Goal: Task Accomplishment & Management: Use online tool/utility

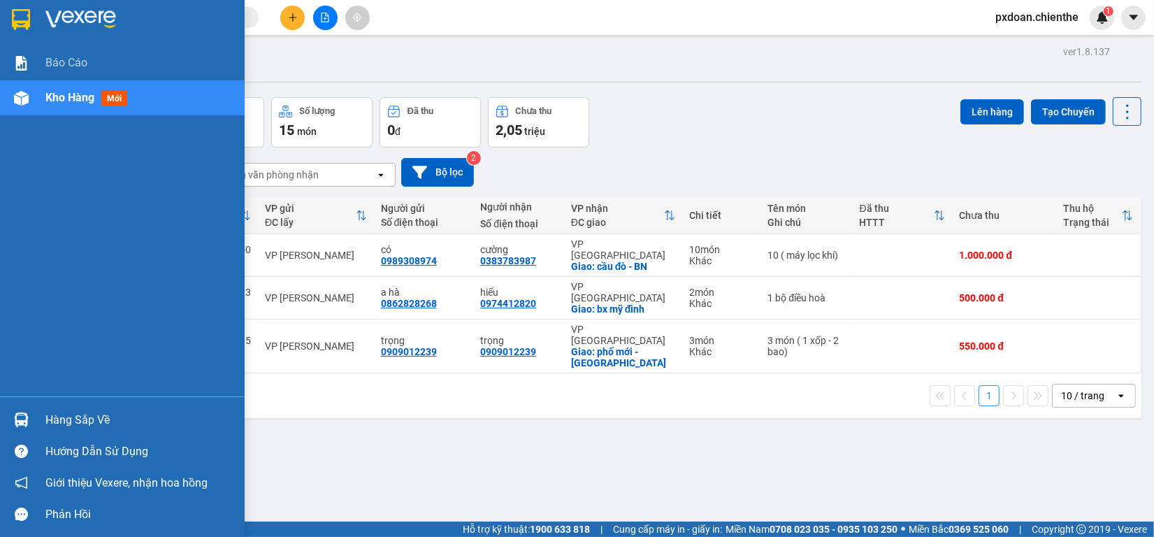
click at [89, 417] on div "Hàng sắp về" at bounding box center [139, 420] width 189 height 21
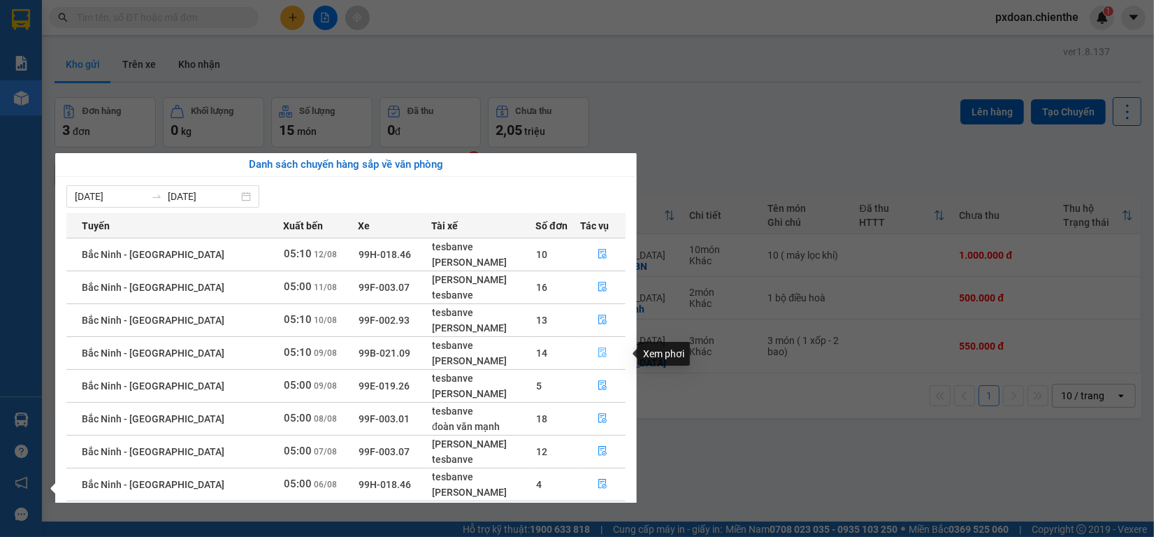
click at [598, 351] on icon "file-done" at bounding box center [603, 352] width 10 height 10
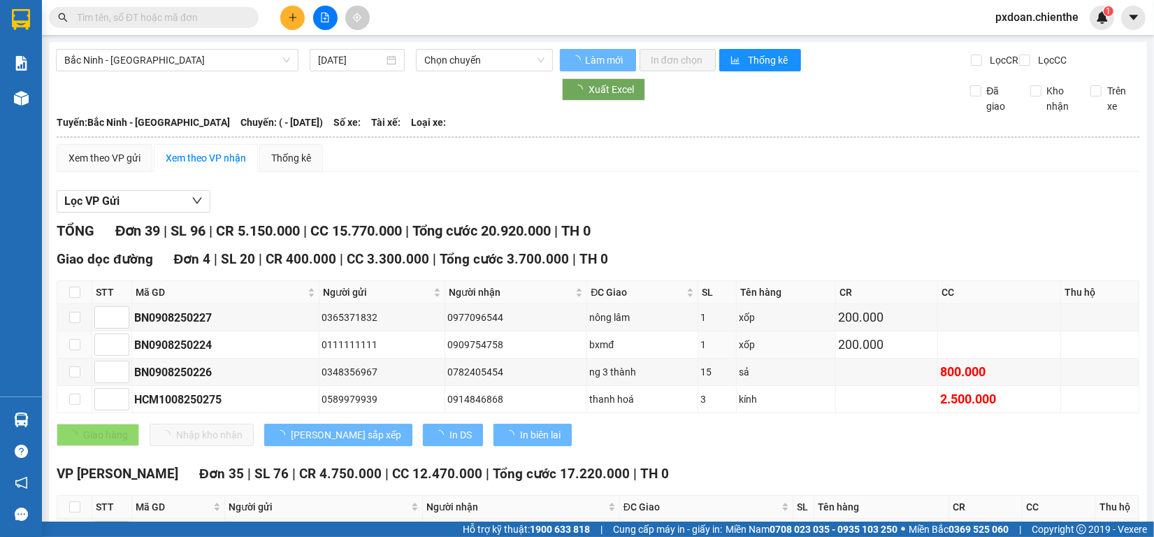
type input "09/08/2025"
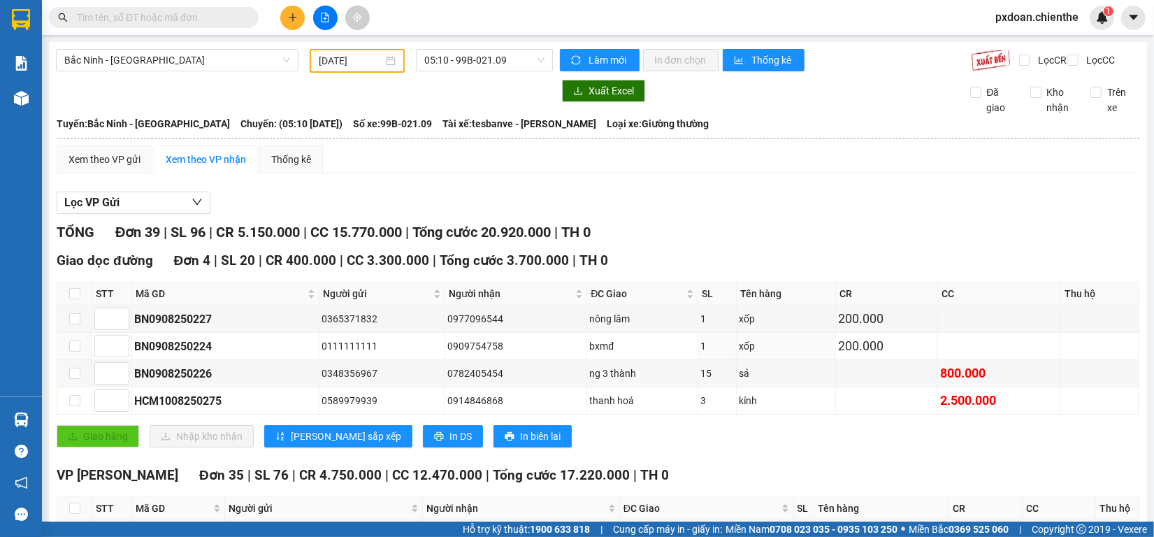
scroll to position [87, 0]
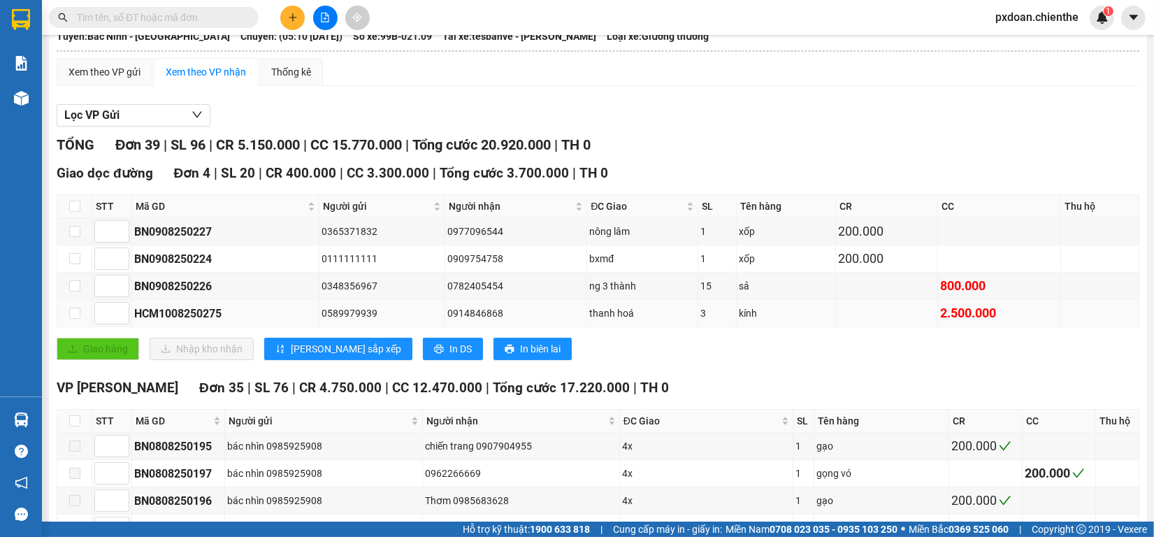
click at [190, 322] on div "HCM1008250275" at bounding box center [225, 313] width 182 height 17
click at [162, 21] on input "text" at bounding box center [159, 17] width 165 height 15
click at [184, 322] on div "HCM1008250275" at bounding box center [225, 313] width 182 height 17
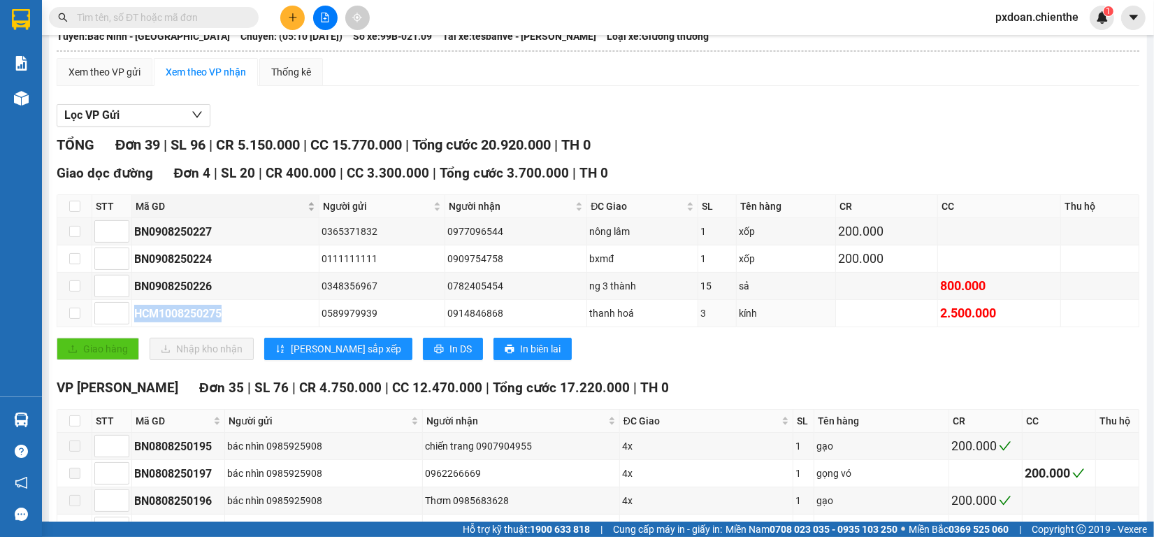
copy div "HCM1008250275"
click at [159, 18] on input "text" at bounding box center [159, 17] width 165 height 15
paste input "HCM1008250275"
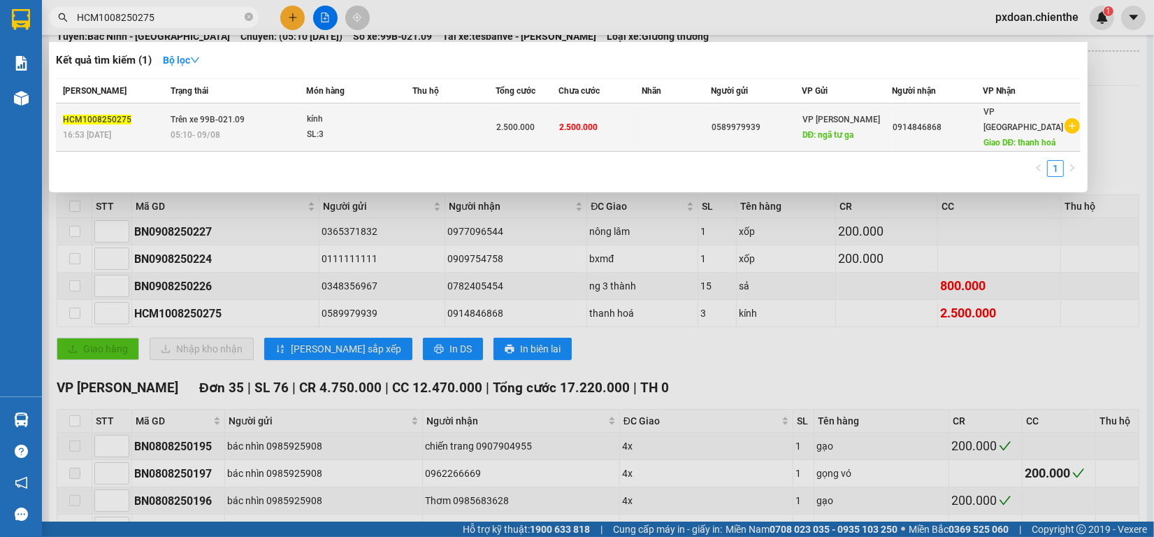
type input "HCM1008250275"
click at [306, 127] on div "05:10 - 09/08" at bounding box center [238, 134] width 134 height 15
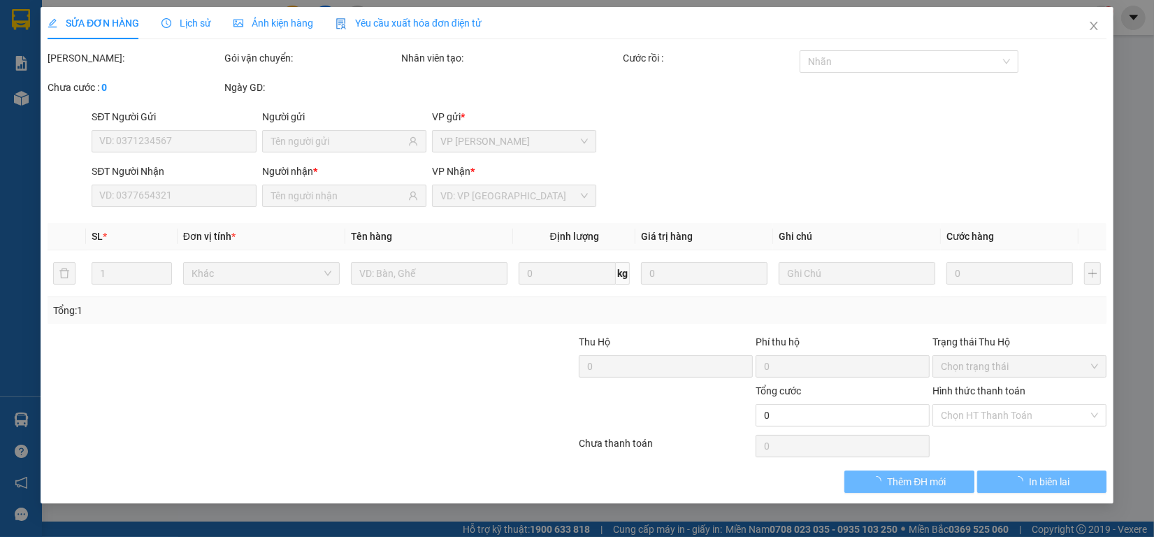
type input "0589979939"
type input "0914846868"
type input "2.500.000"
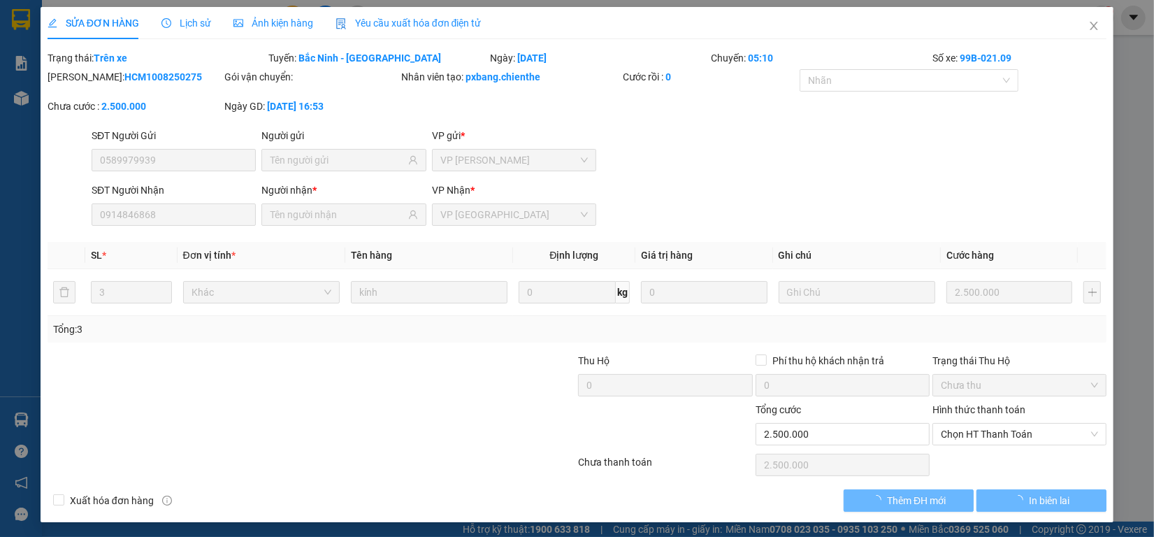
click at [240, 29] on span "Ảnh kiện hàng" at bounding box center [274, 22] width 80 height 11
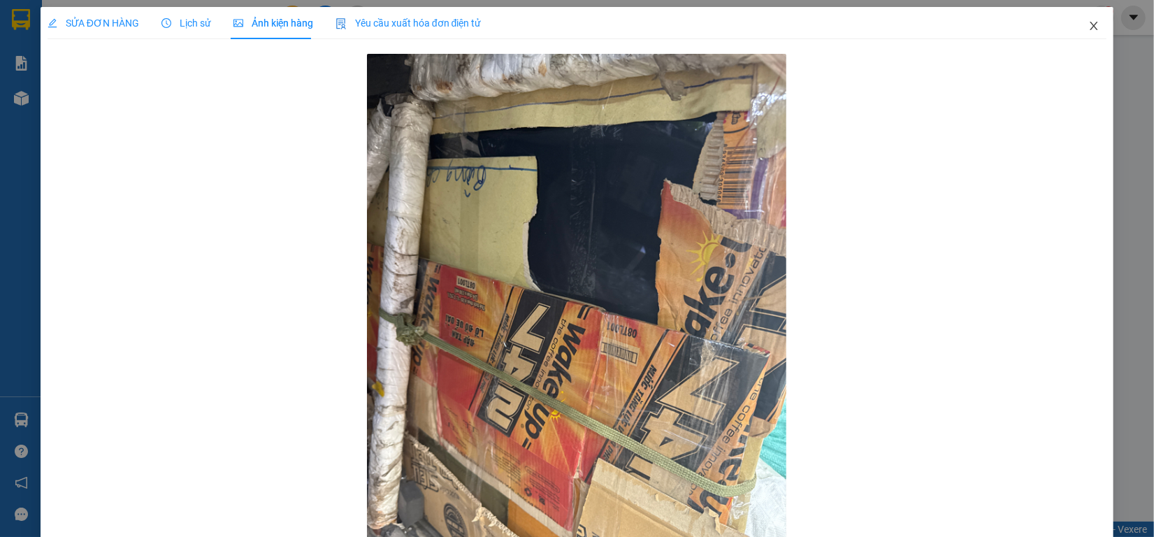
click at [1075, 24] on span "Close" at bounding box center [1094, 26] width 39 height 39
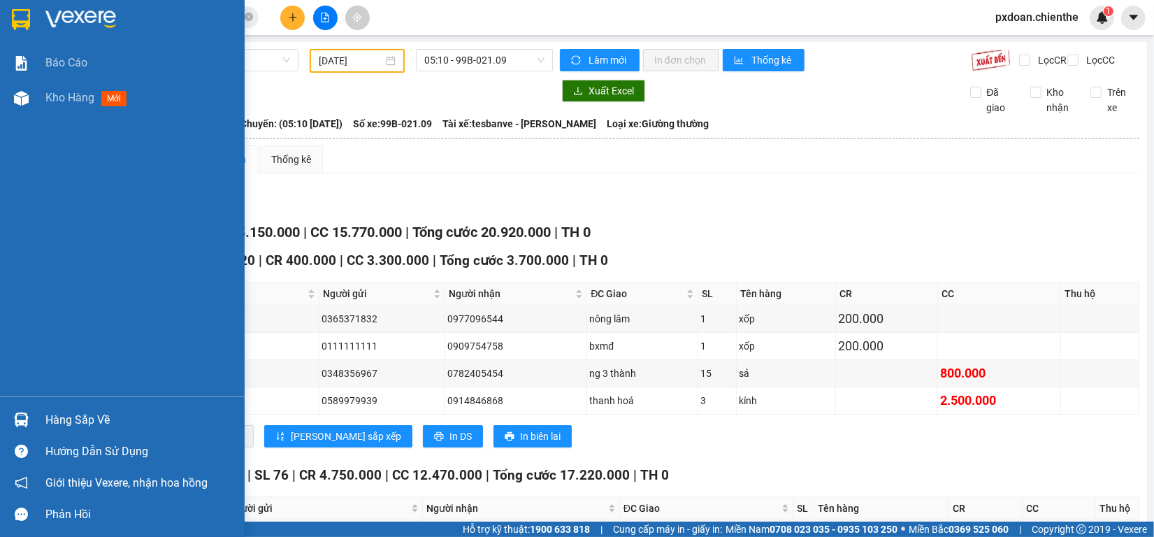
click at [29, 92] on div at bounding box center [21, 98] width 24 height 24
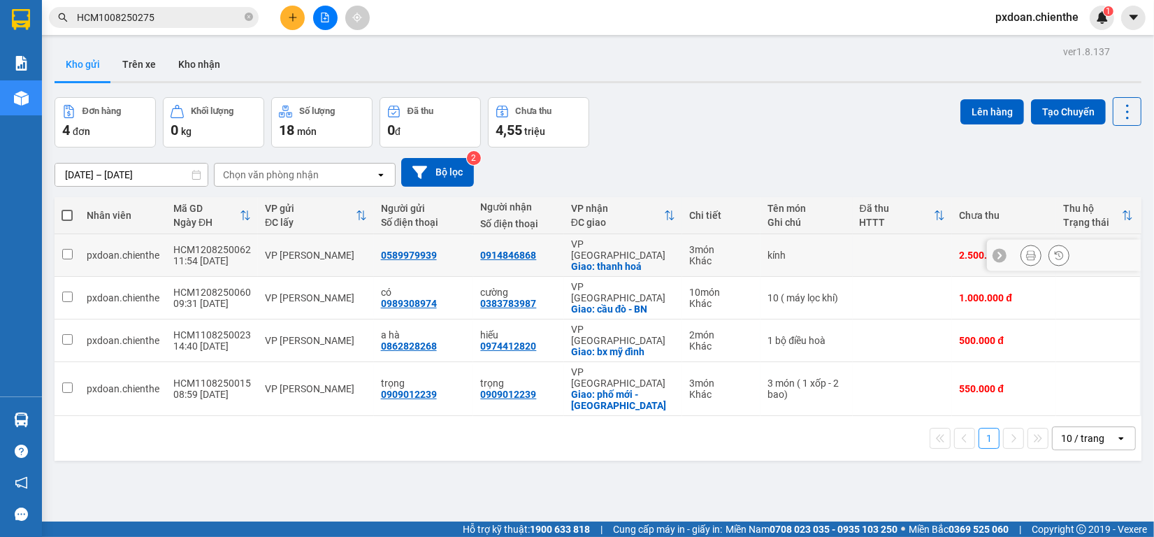
click at [138, 253] on div "pxdoan.chienthe" at bounding box center [123, 255] width 73 height 11
click at [102, 254] on div "pxdoan.chienthe" at bounding box center [123, 255] width 73 height 11
checkbox input "true"
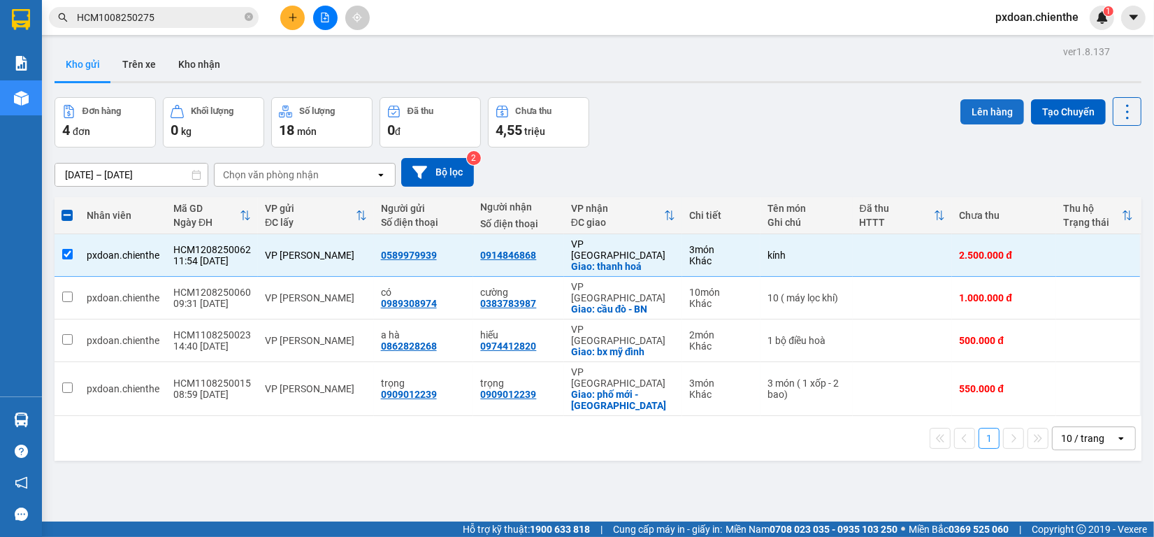
click at [977, 112] on button "Lên hàng" at bounding box center [993, 111] width 64 height 25
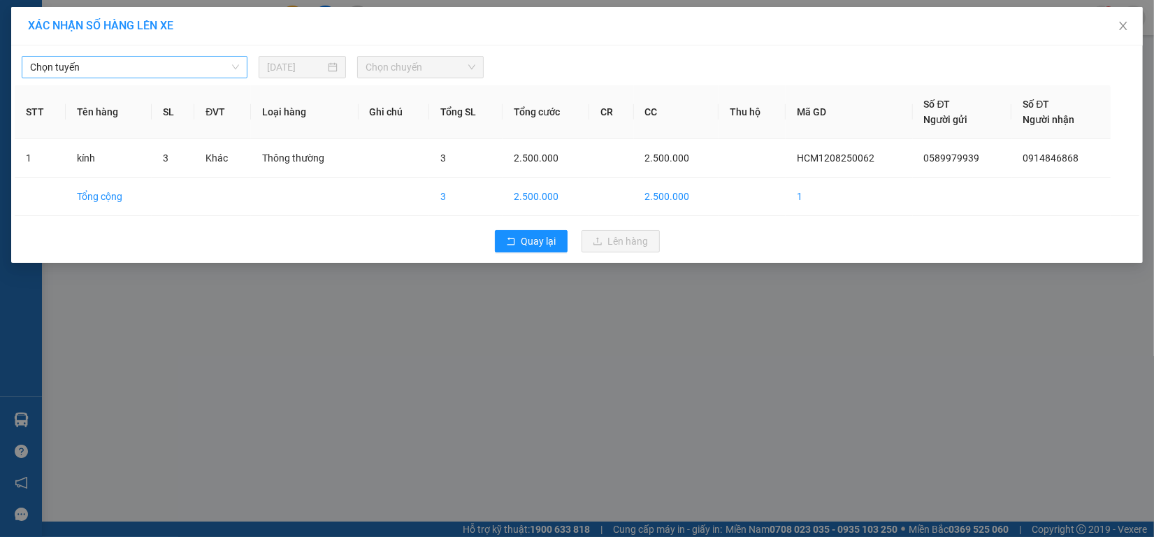
click at [187, 78] on div "Chọn tuyến" at bounding box center [134, 67] width 237 height 22
click at [192, 71] on span "Chọn tuyến" at bounding box center [134, 67] width 209 height 21
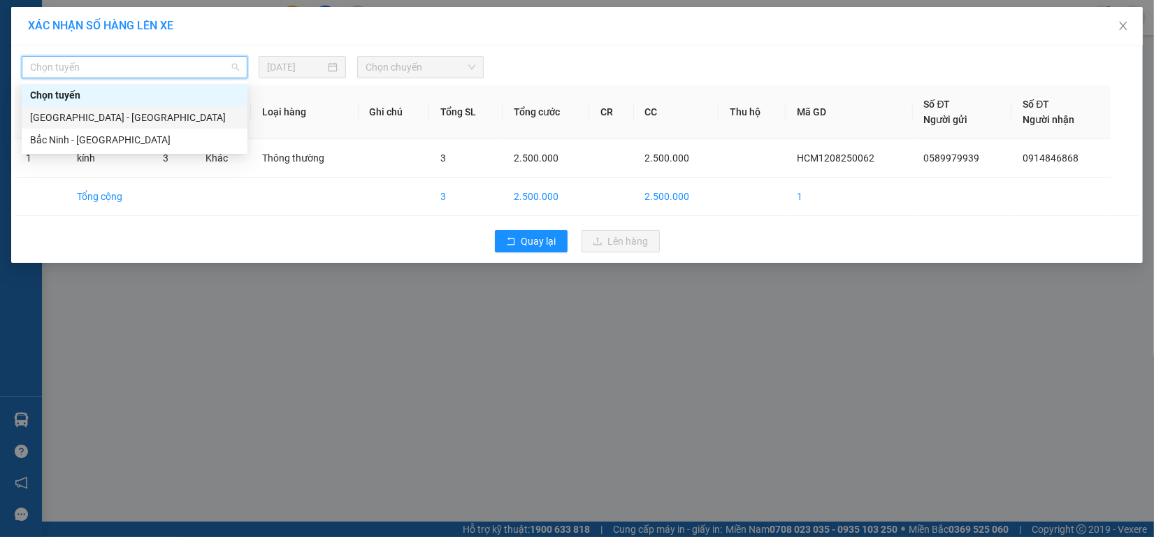
click at [173, 123] on div "Hồ Chí Minh - Bắc Ninh" at bounding box center [134, 117] width 209 height 15
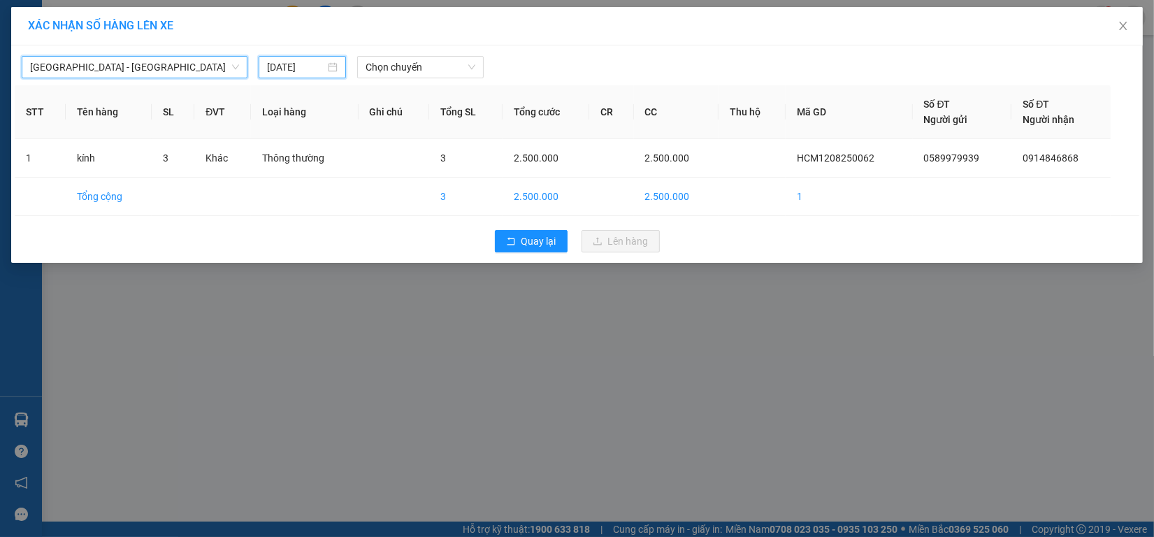
click at [288, 69] on input "12/08/2025" at bounding box center [296, 66] width 58 height 15
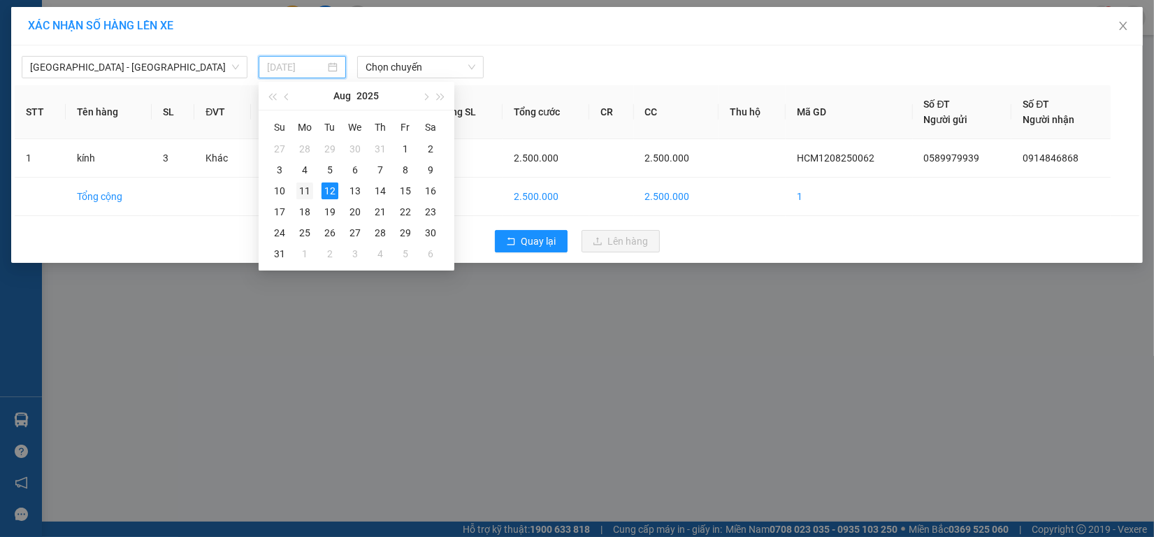
click at [306, 194] on div "11" at bounding box center [304, 190] width 17 height 17
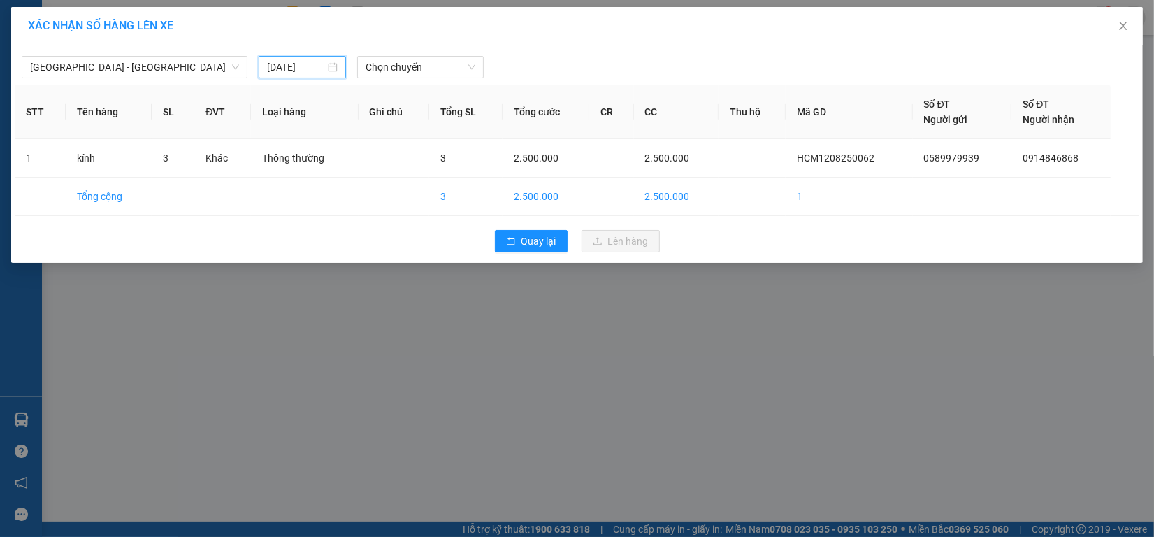
type input "11/08/2025"
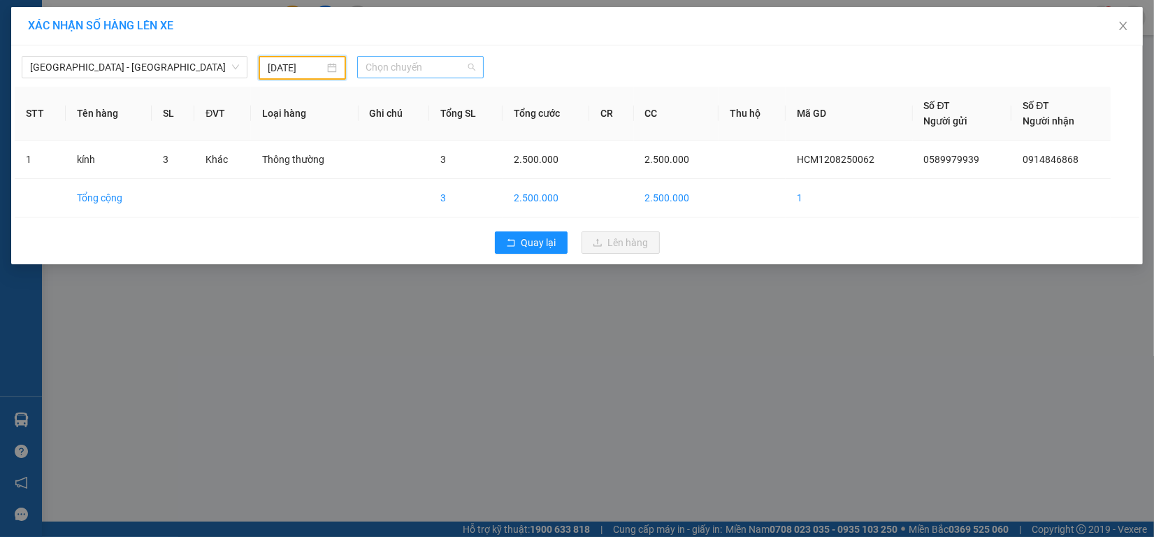
click at [406, 64] on span "Chọn chuyến" at bounding box center [421, 67] width 110 height 21
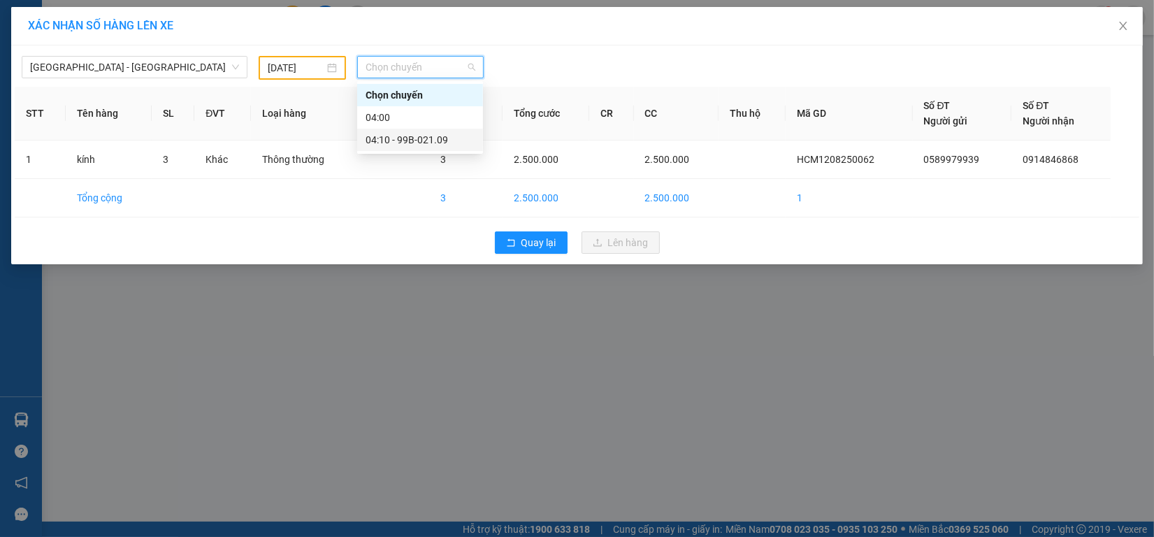
click at [412, 138] on div "04:10 - 99B-021.09" at bounding box center [420, 139] width 109 height 15
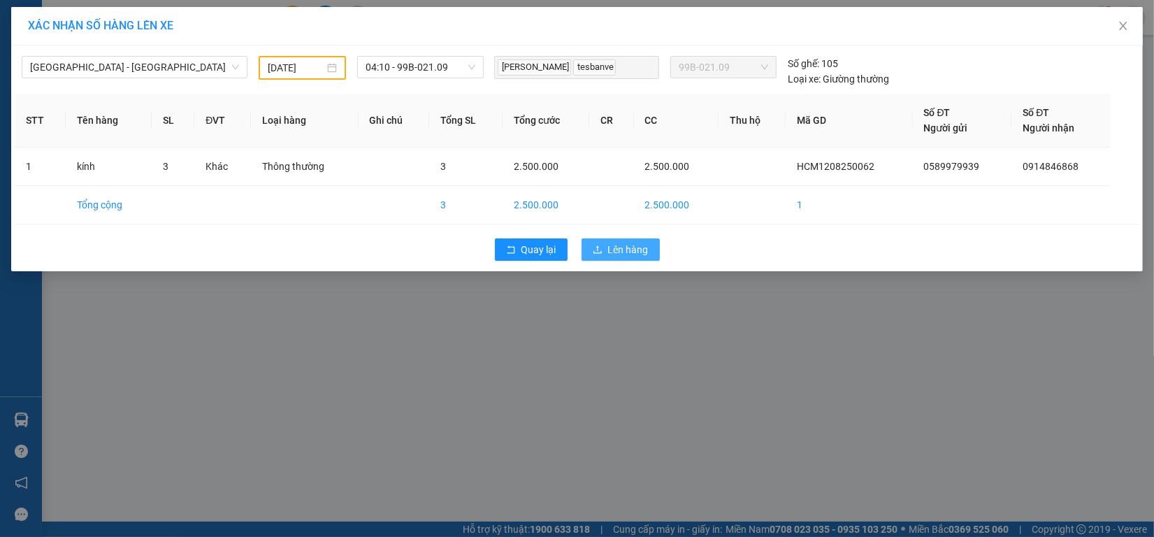
click at [602, 250] on icon "upload" at bounding box center [598, 250] width 10 height 10
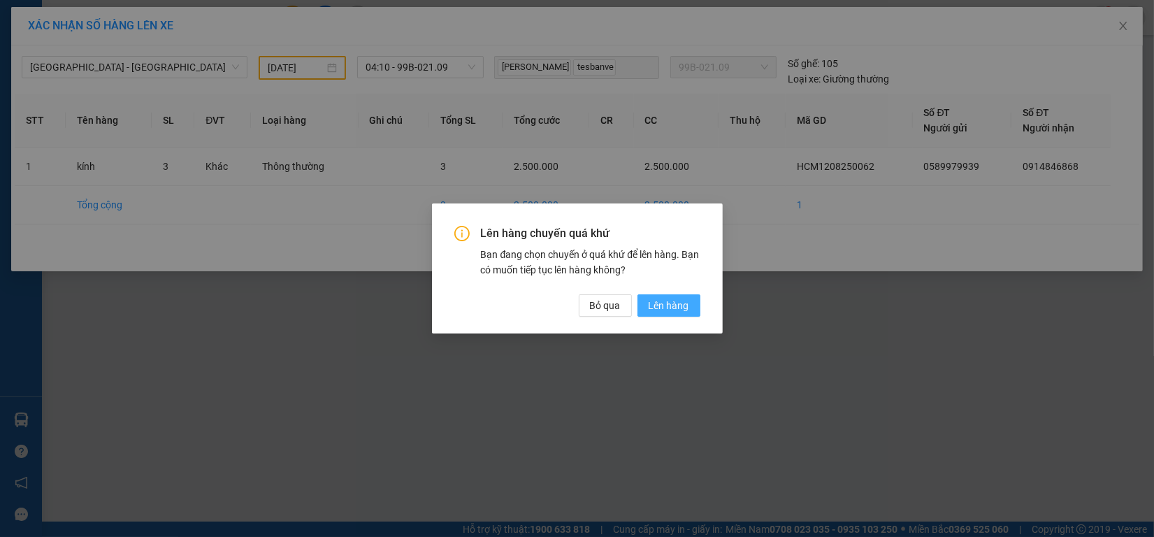
click at [654, 299] on span "Lên hàng" at bounding box center [669, 305] width 41 height 15
